Goal: Navigation & Orientation: Find specific page/section

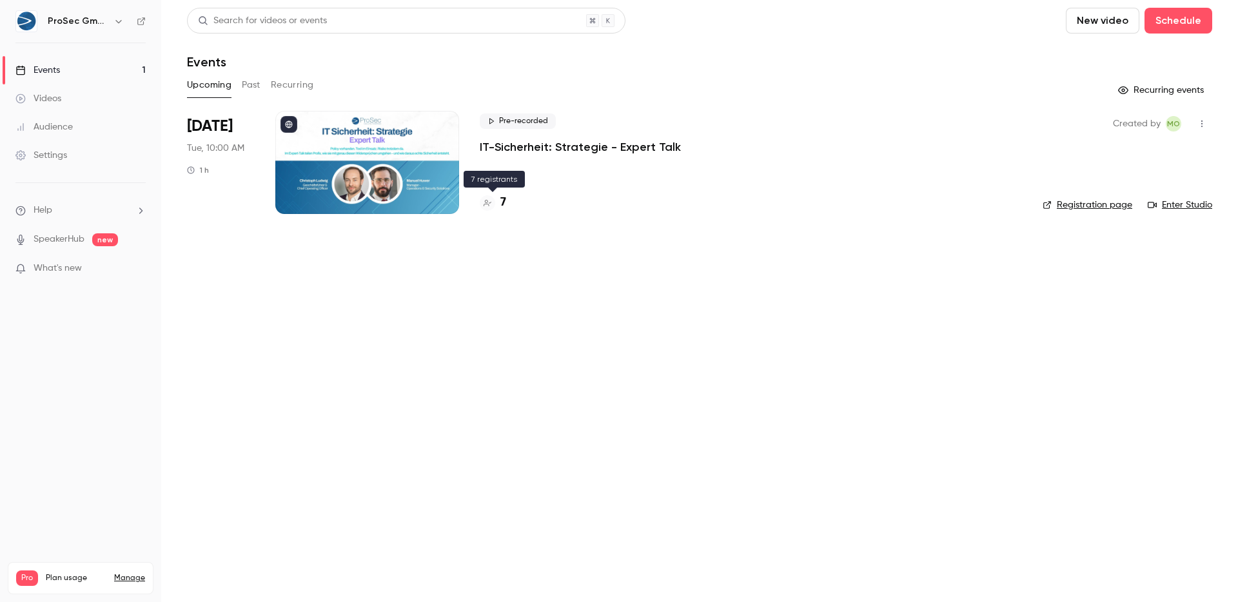
click at [504, 207] on h4 "7" at bounding box center [503, 202] width 6 height 17
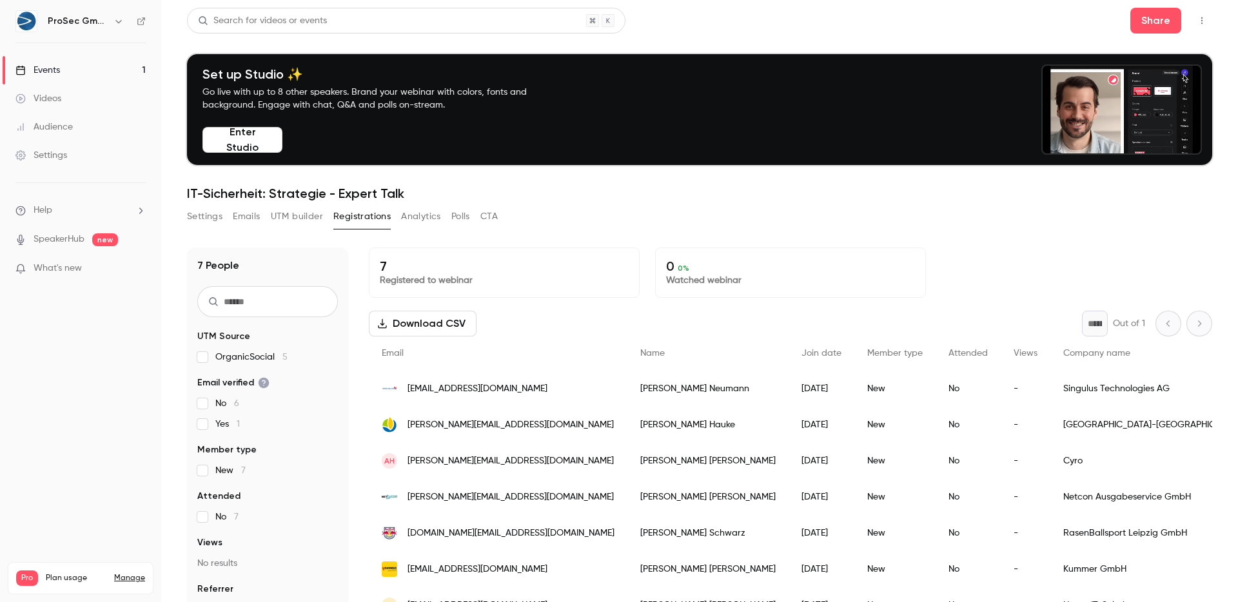
click at [26, 64] on div "Events" at bounding box center [37, 70] width 44 height 13
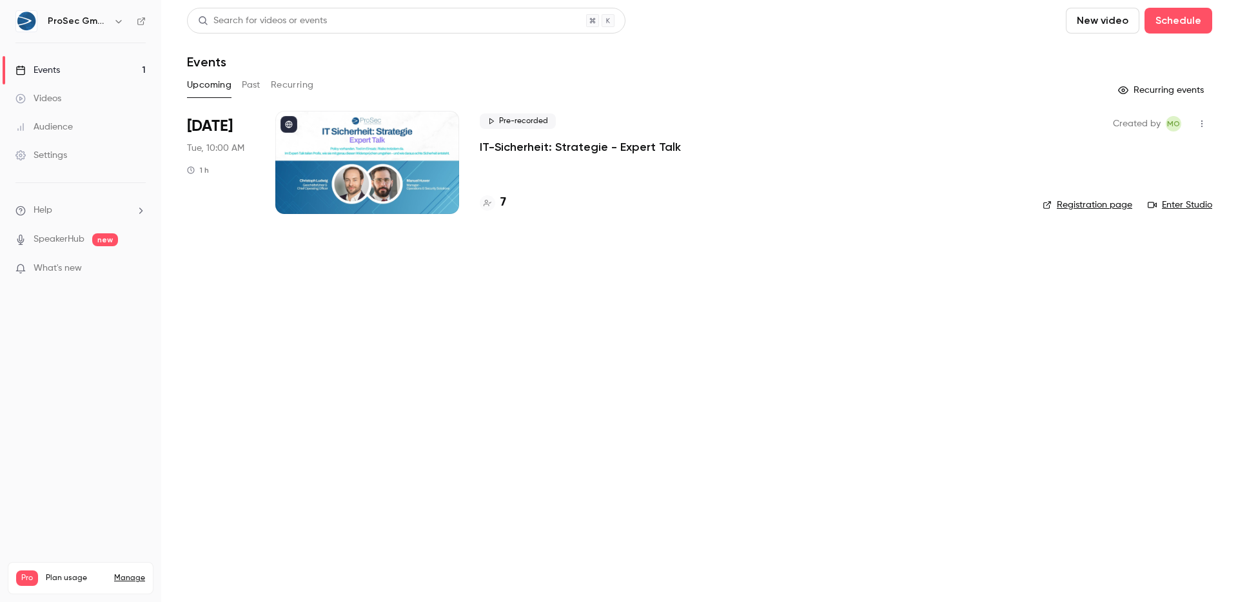
click at [562, 164] on div "Pre-recorded IT-Sicherheit: Strategie - Expert Talk 7" at bounding box center [751, 162] width 542 height 103
click at [519, 143] on p "IT-Sicherheit: Strategie - Expert Talk" at bounding box center [580, 146] width 201 height 15
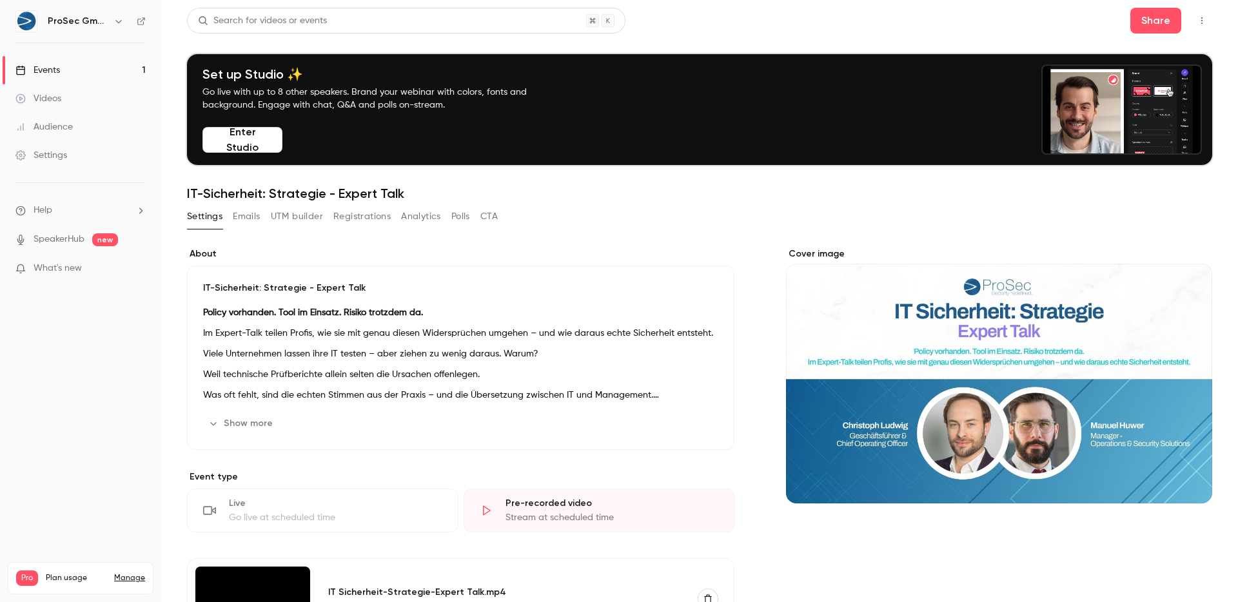
click at [53, 102] on div "Videos" at bounding box center [38, 98] width 46 height 13
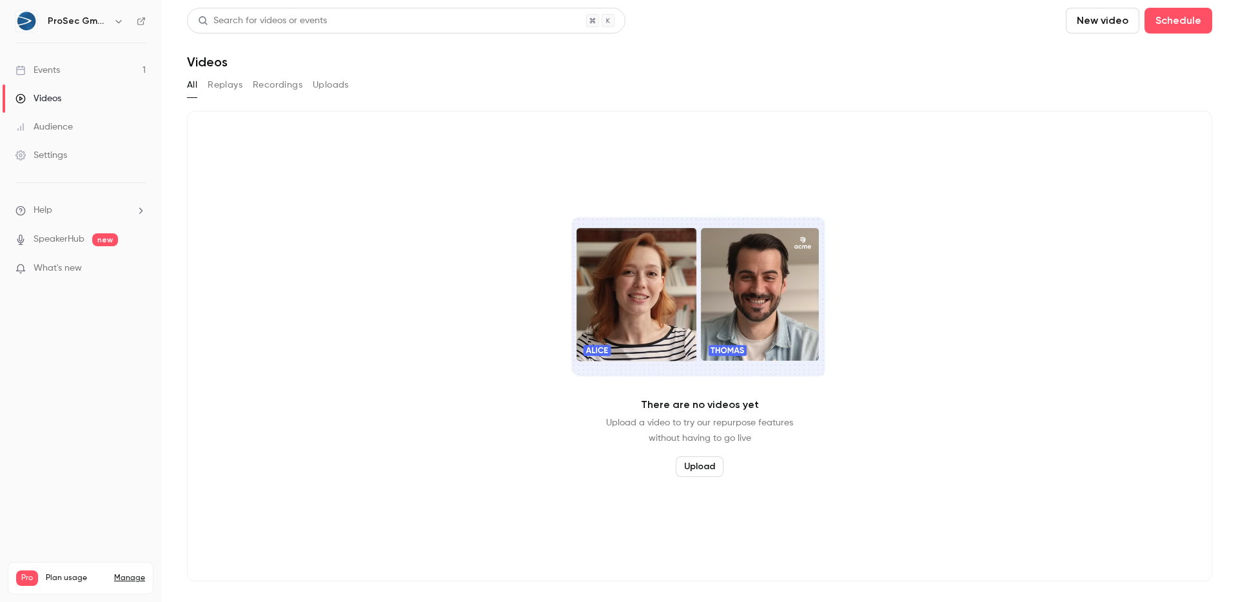
click at [56, 76] on div "Events" at bounding box center [37, 70] width 44 height 13
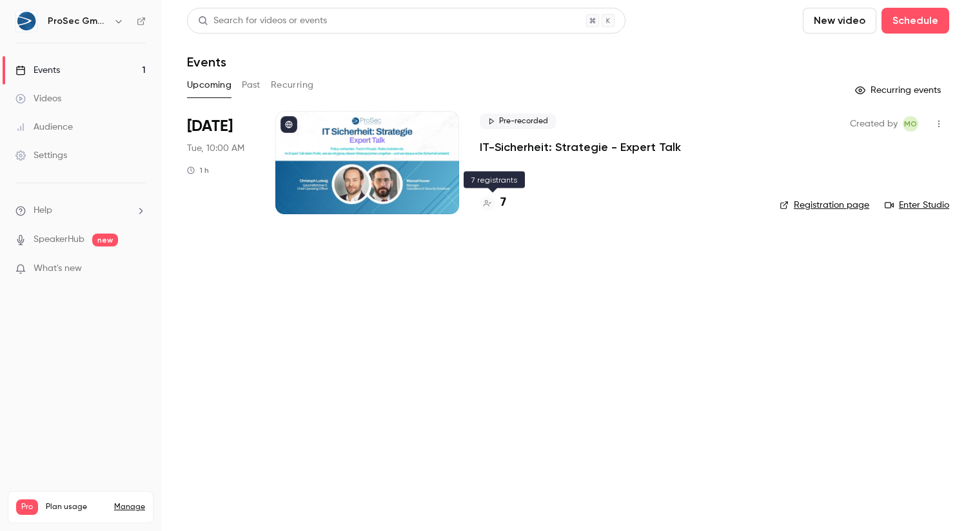
click at [503, 205] on h4 "7" at bounding box center [503, 202] width 6 height 17
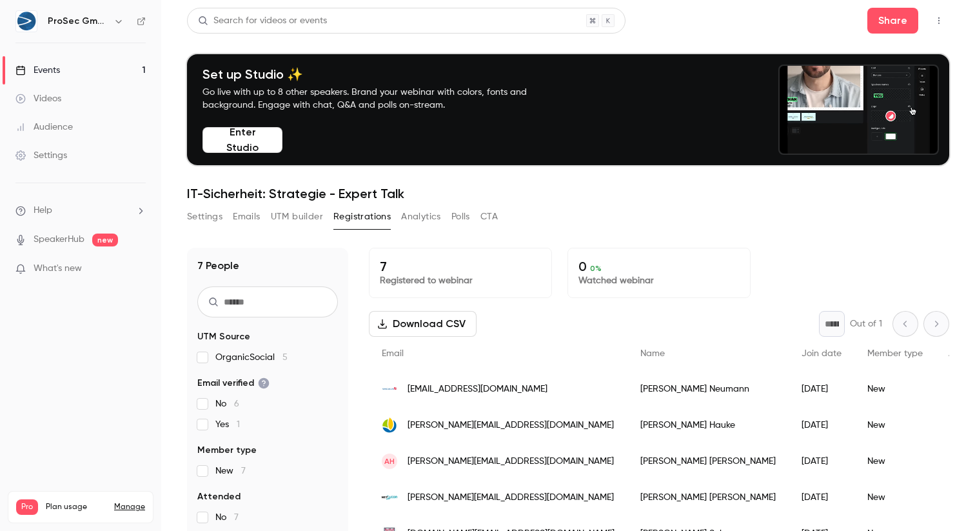
click at [64, 72] on link "Events 1" at bounding box center [80, 70] width 161 height 28
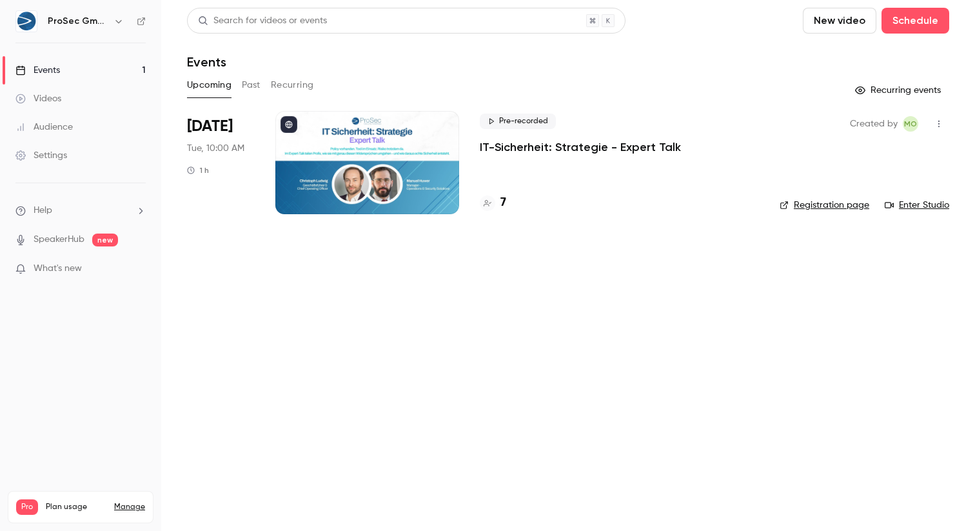
click at [503, 199] on h4 "7" at bounding box center [503, 202] width 6 height 17
